Goal: Transaction & Acquisition: Obtain resource

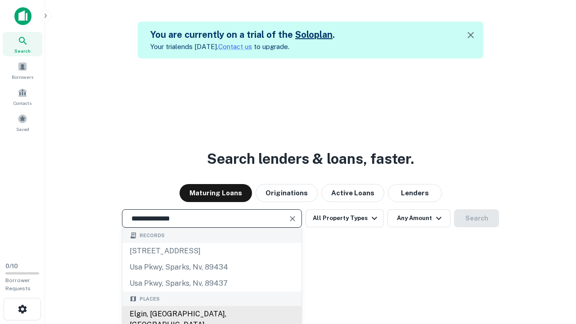
click at [211, 314] on div "Elgin, [GEOGRAPHIC_DATA], [GEOGRAPHIC_DATA]" at bounding box center [211, 319] width 179 height 27
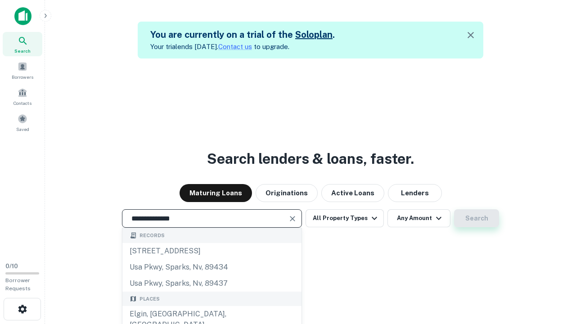
type input "**********"
click at [454, 209] on button "Search" at bounding box center [476, 218] width 45 height 18
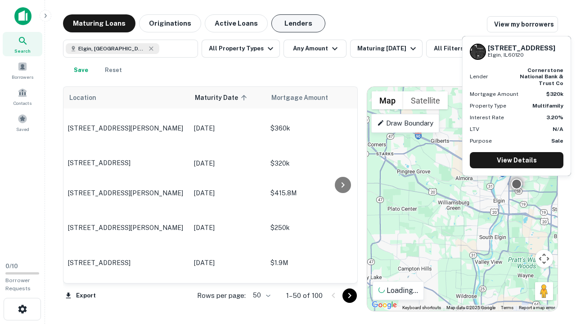
click at [298, 23] on button "Lenders" at bounding box center [298, 23] width 54 height 18
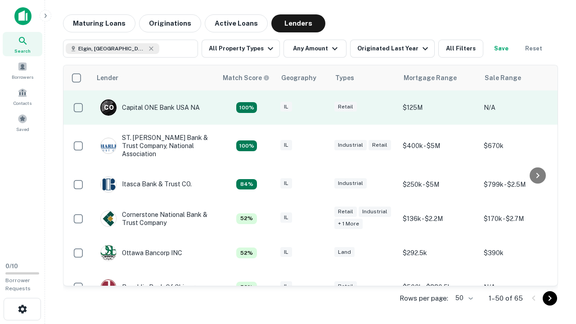
click at [319, 107] on div "IL" at bounding box center [302, 108] width 45 height 12
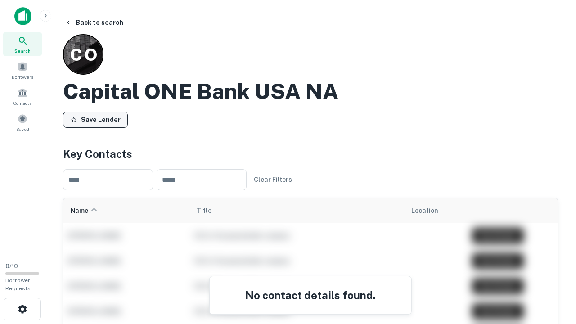
click at [95, 119] on button "Save Lender" at bounding box center [95, 120] width 65 height 16
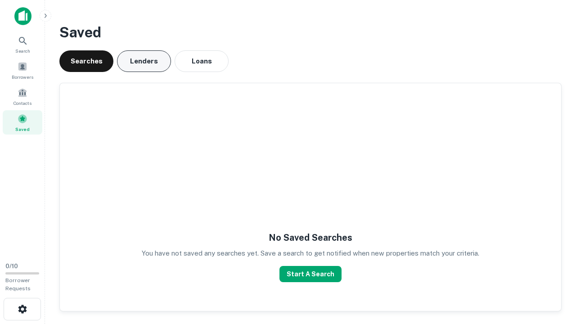
click at [144, 61] on button "Lenders" at bounding box center [144, 61] width 54 height 22
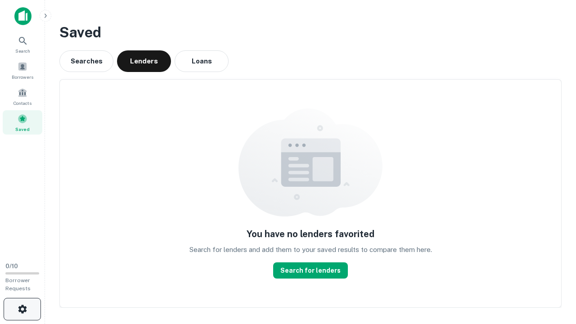
click at [22, 309] on icon "button" at bounding box center [22, 309] width 11 height 11
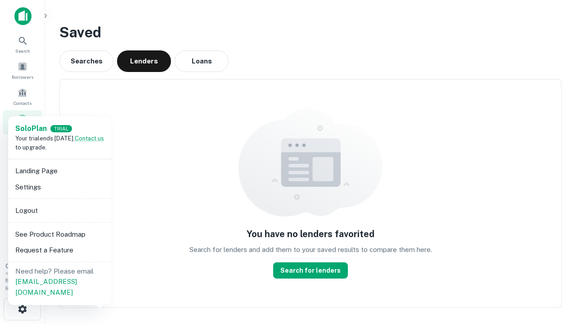
click at [59, 210] on li "Logout" at bounding box center [60, 210] width 96 height 16
